Goal: Task Accomplishment & Management: Use online tool/utility

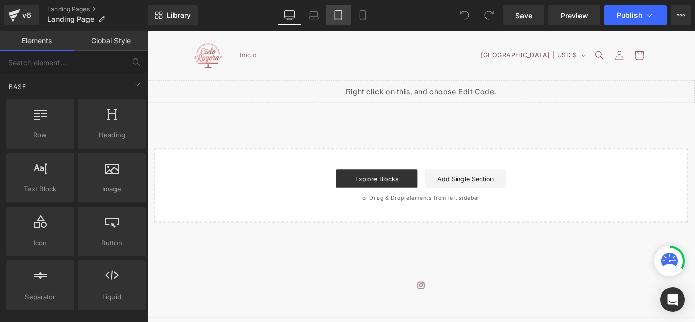
click at [343, 11] on icon at bounding box center [338, 15] width 10 height 10
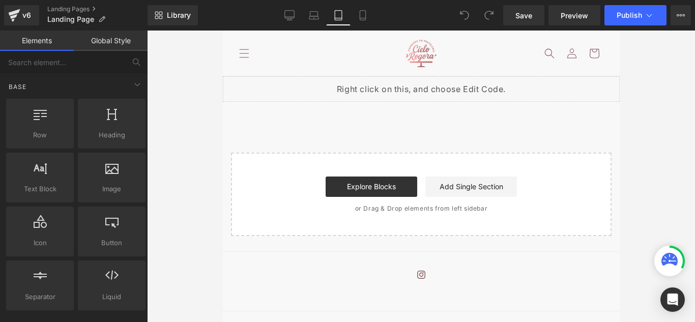
click at [412, 50] on img at bounding box center [420, 53] width 31 height 27
click at [419, 54] on img at bounding box center [420, 53] width 31 height 27
click at [106, 46] on link "Global Style" at bounding box center [111, 41] width 74 height 20
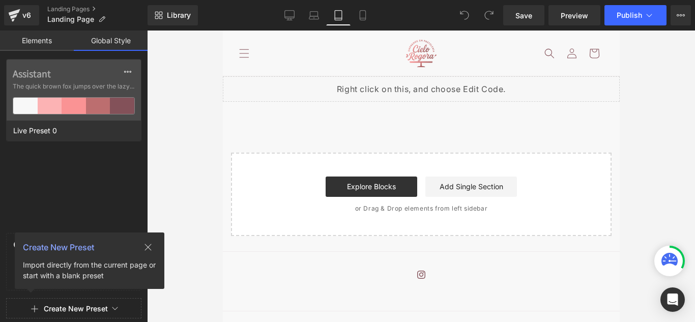
click at [47, 44] on link "Elements" at bounding box center [37, 41] width 74 height 20
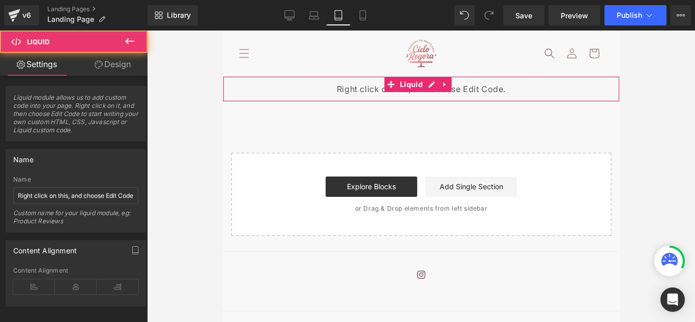
click at [400, 90] on span "Liquid" at bounding box center [411, 84] width 28 height 15
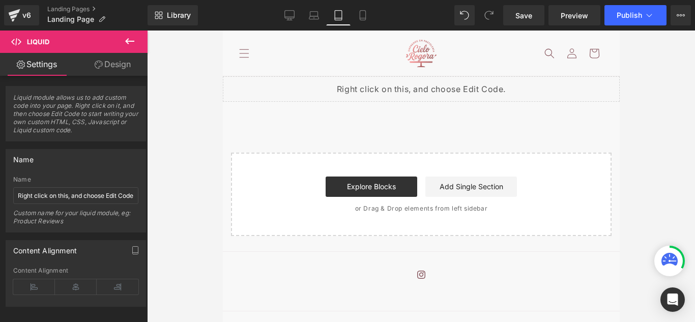
click at [502, 155] on div "Start building your page Explore Blocks Add Single Section or Drag & Drop eleme…" at bounding box center [420, 194] width 379 height 81
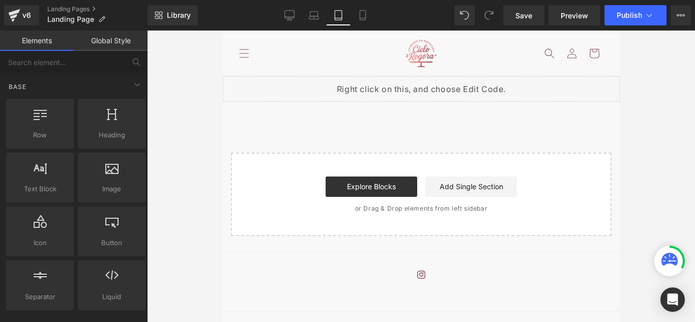
drag, startPoint x: 419, startPoint y: 45, endPoint x: 412, endPoint y: 60, distance: 16.6
click at [412, 60] on img at bounding box center [420, 53] width 31 height 27
